Goal: Task Accomplishment & Management: Manage account settings

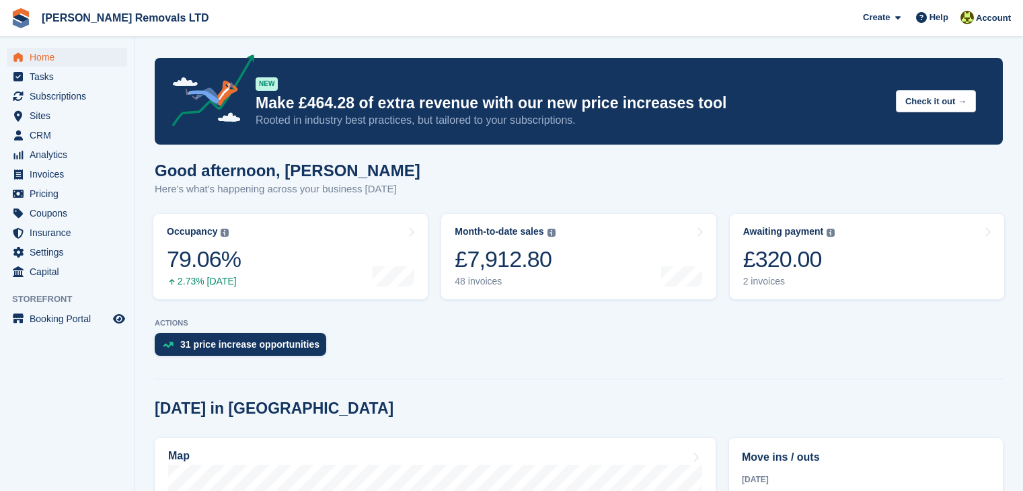
scroll to position [269, 0]
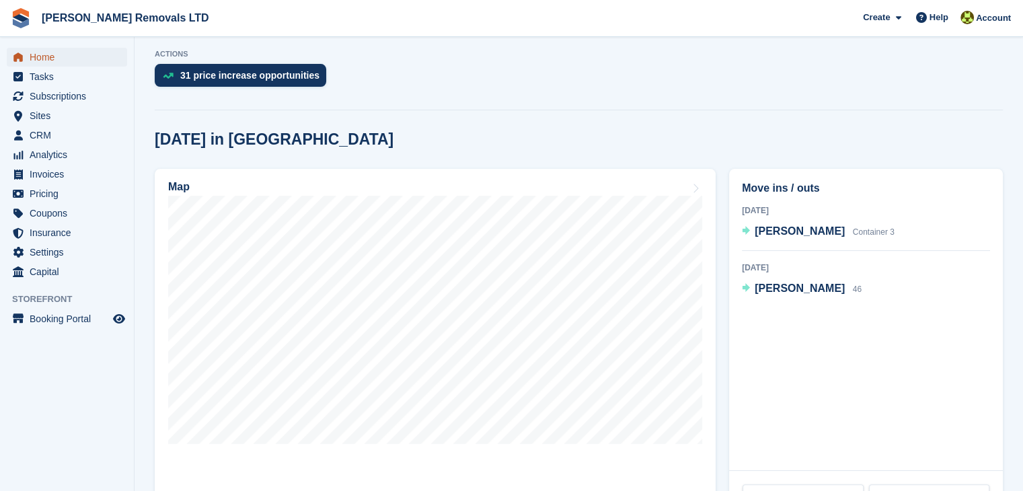
click at [55, 52] on span "Home" at bounding box center [70, 57] width 81 height 19
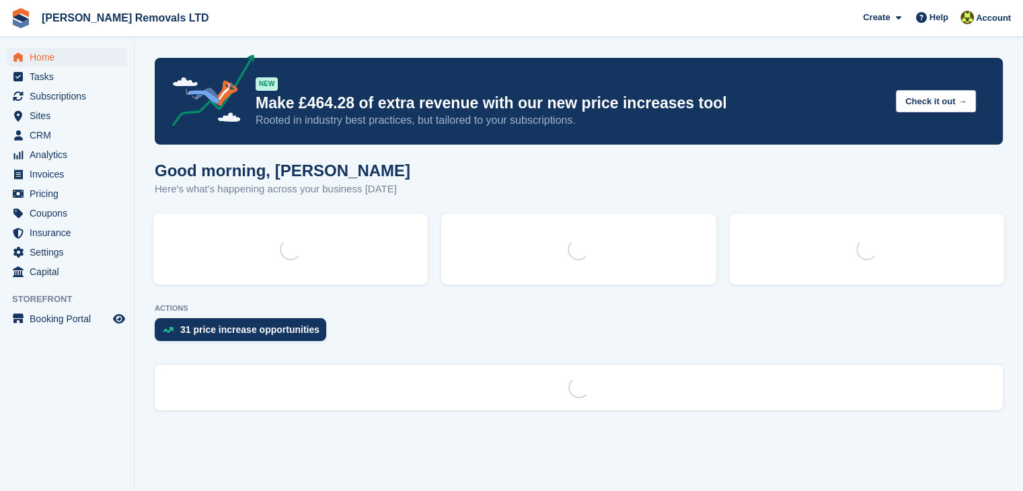
scroll to position [0, 0]
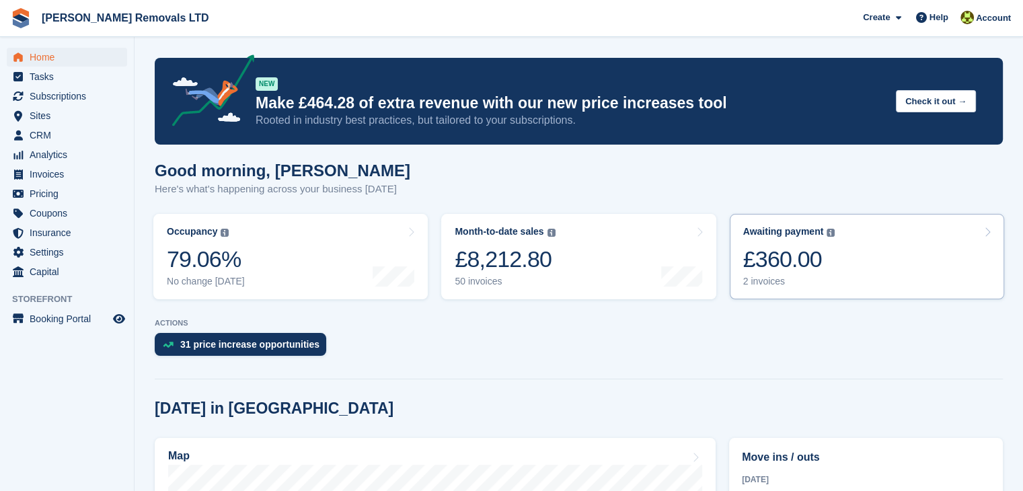
click at [775, 286] on div "2 invoices" at bounding box center [789, 281] width 92 height 11
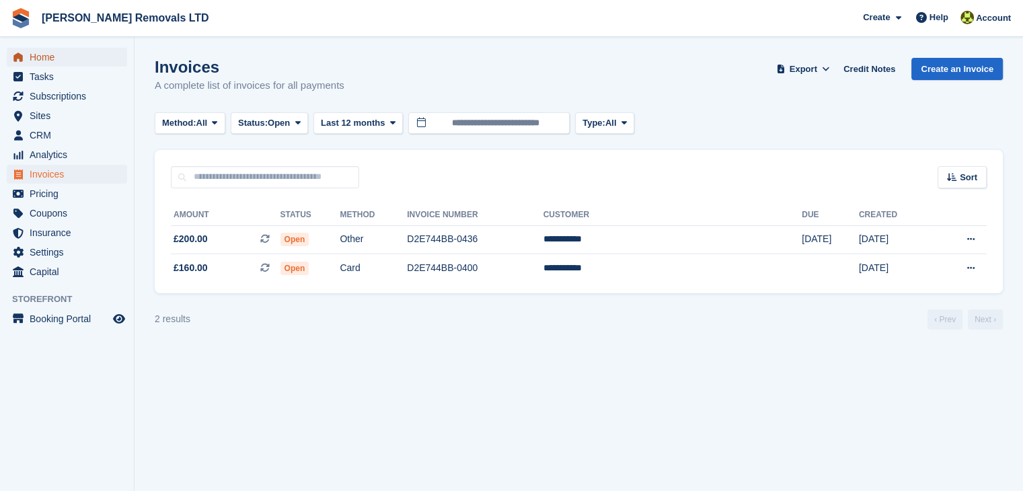
click at [61, 55] on span "Home" at bounding box center [70, 57] width 81 height 19
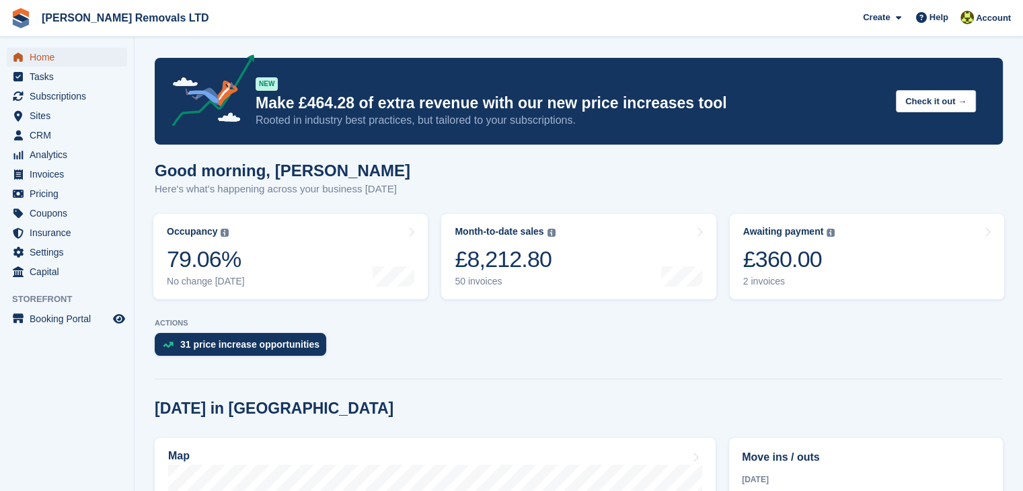
click at [86, 54] on span "Home" at bounding box center [70, 57] width 81 height 19
click at [778, 282] on div "1 invoice" at bounding box center [789, 281] width 92 height 11
